Goal: Find specific page/section: Find specific page/section

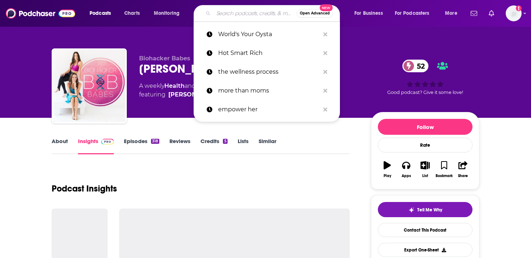
click at [263, 12] on input "Search podcasts, credits, & more..." at bounding box center [254, 14] width 83 height 12
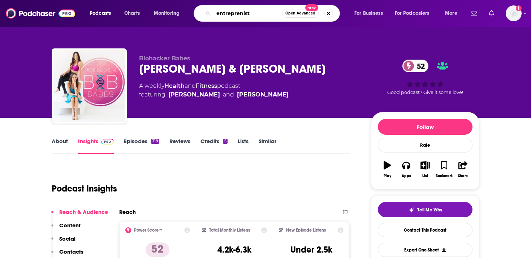
type input "entreprenista"
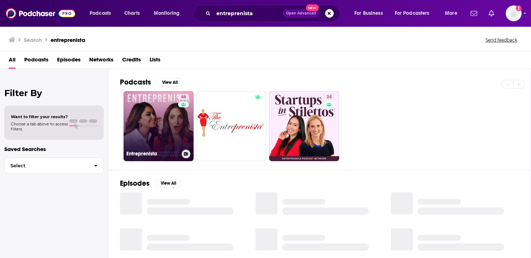
click at [159, 127] on link "46 Entreprenista" at bounding box center [159, 126] width 70 height 70
